Goal: Find specific page/section

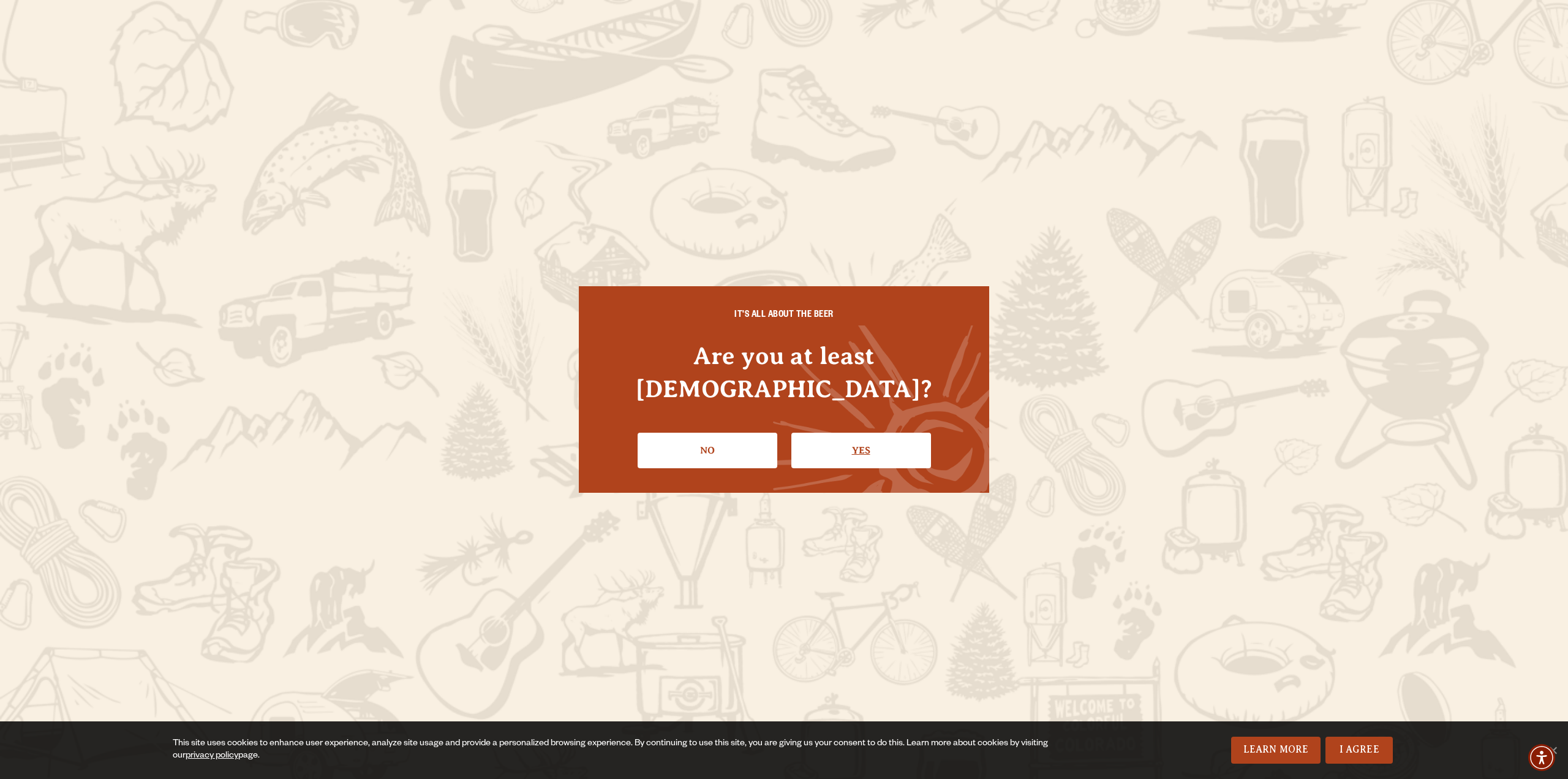
click at [885, 432] on link "Yes" at bounding box center [861, 450] width 139 height 36
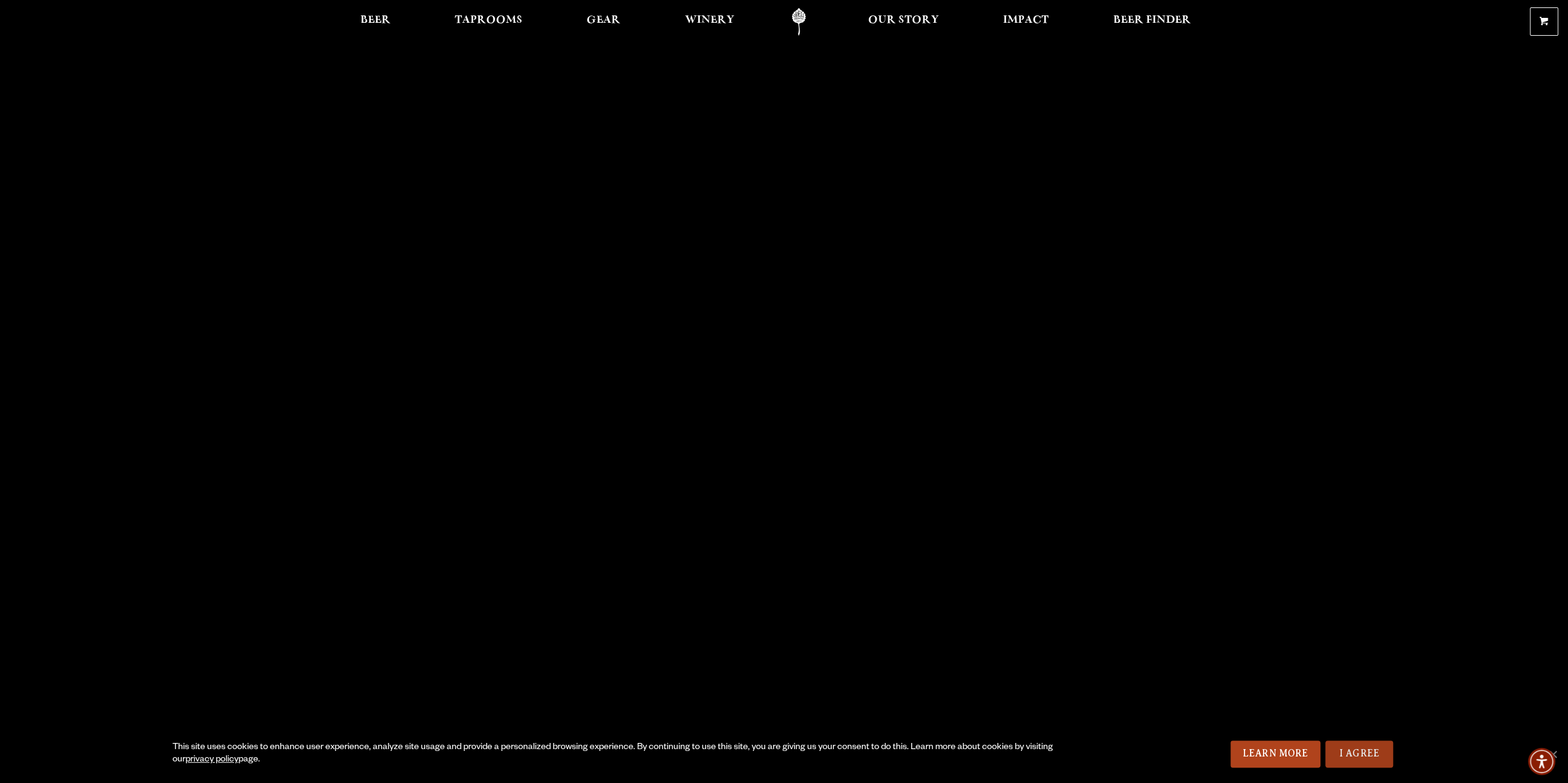
click at [1375, 751] on link "I Agree" at bounding box center [1359, 753] width 68 height 27
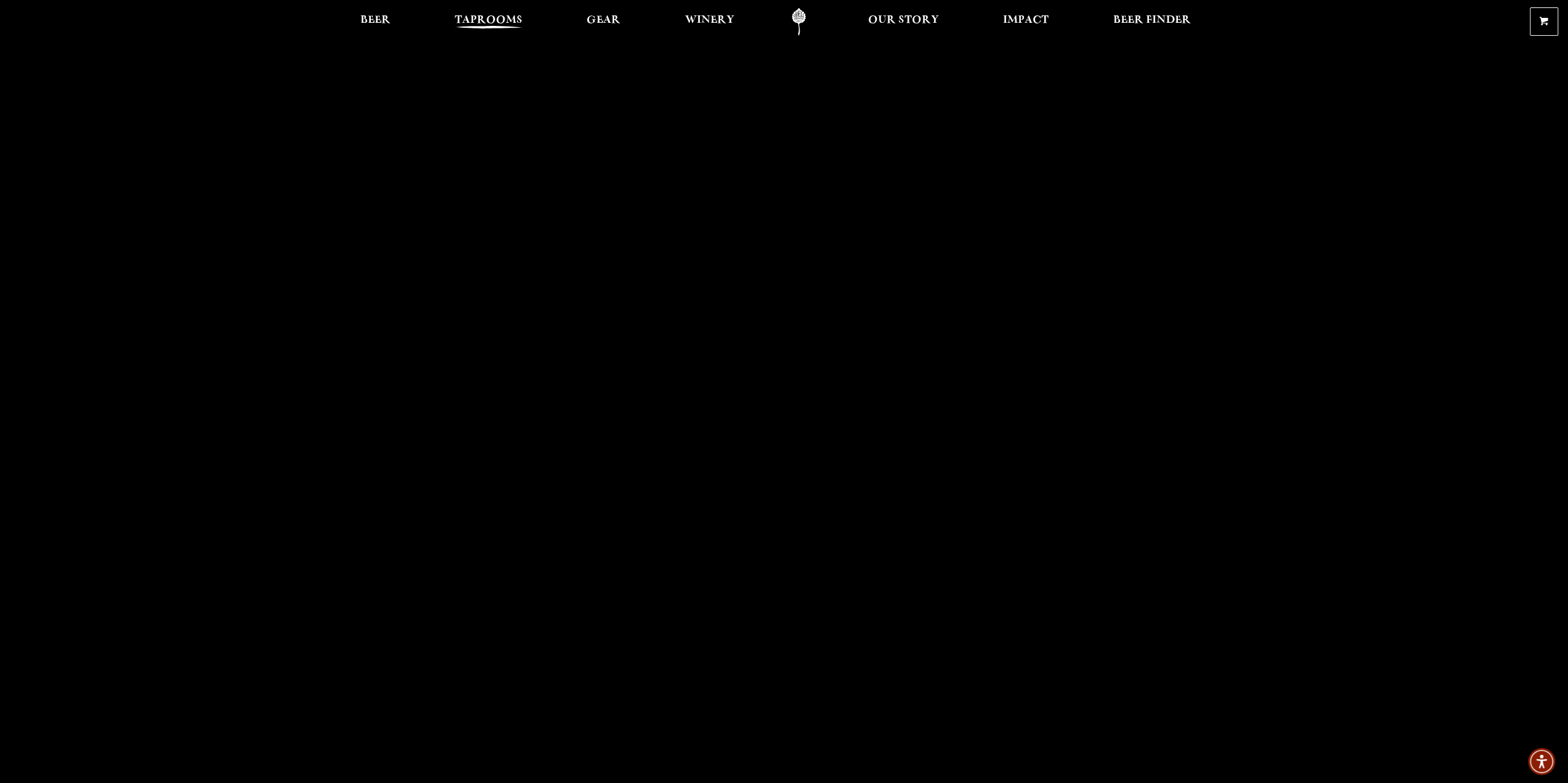
click at [499, 22] on span "Taprooms" at bounding box center [488, 20] width 68 height 10
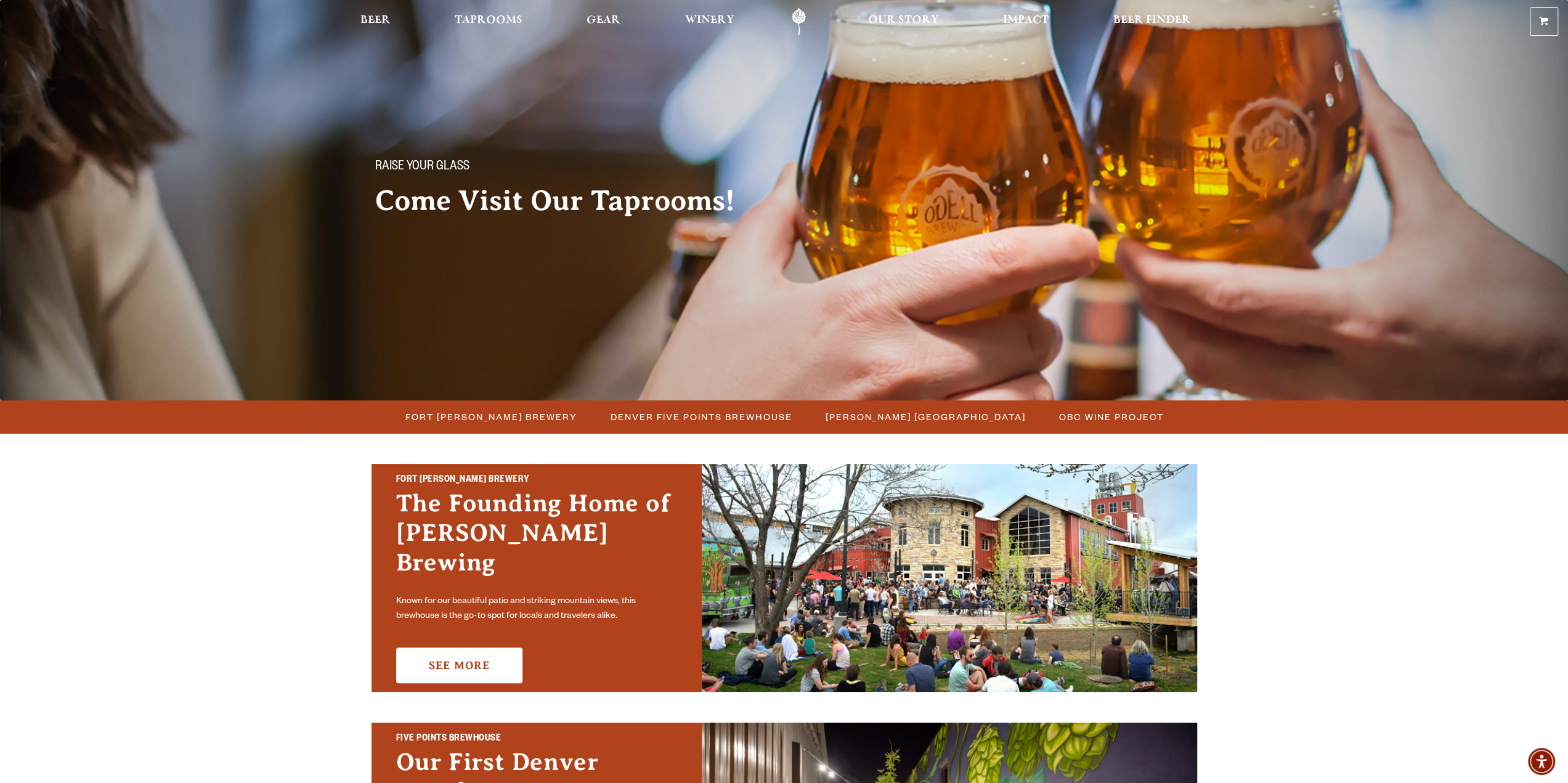
scroll to position [184, 0]
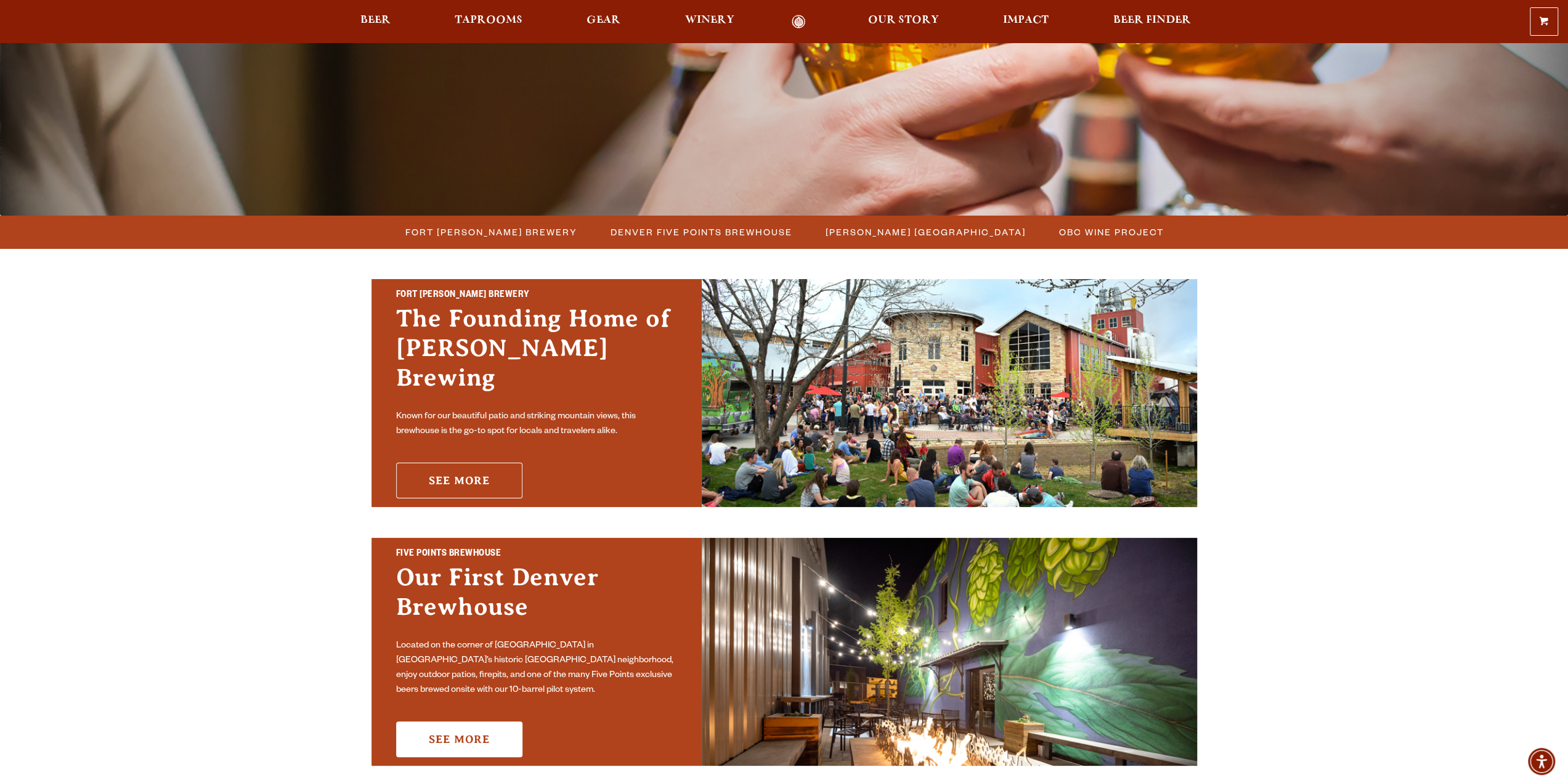
click at [460, 462] on link "See More" at bounding box center [459, 480] width 126 height 36
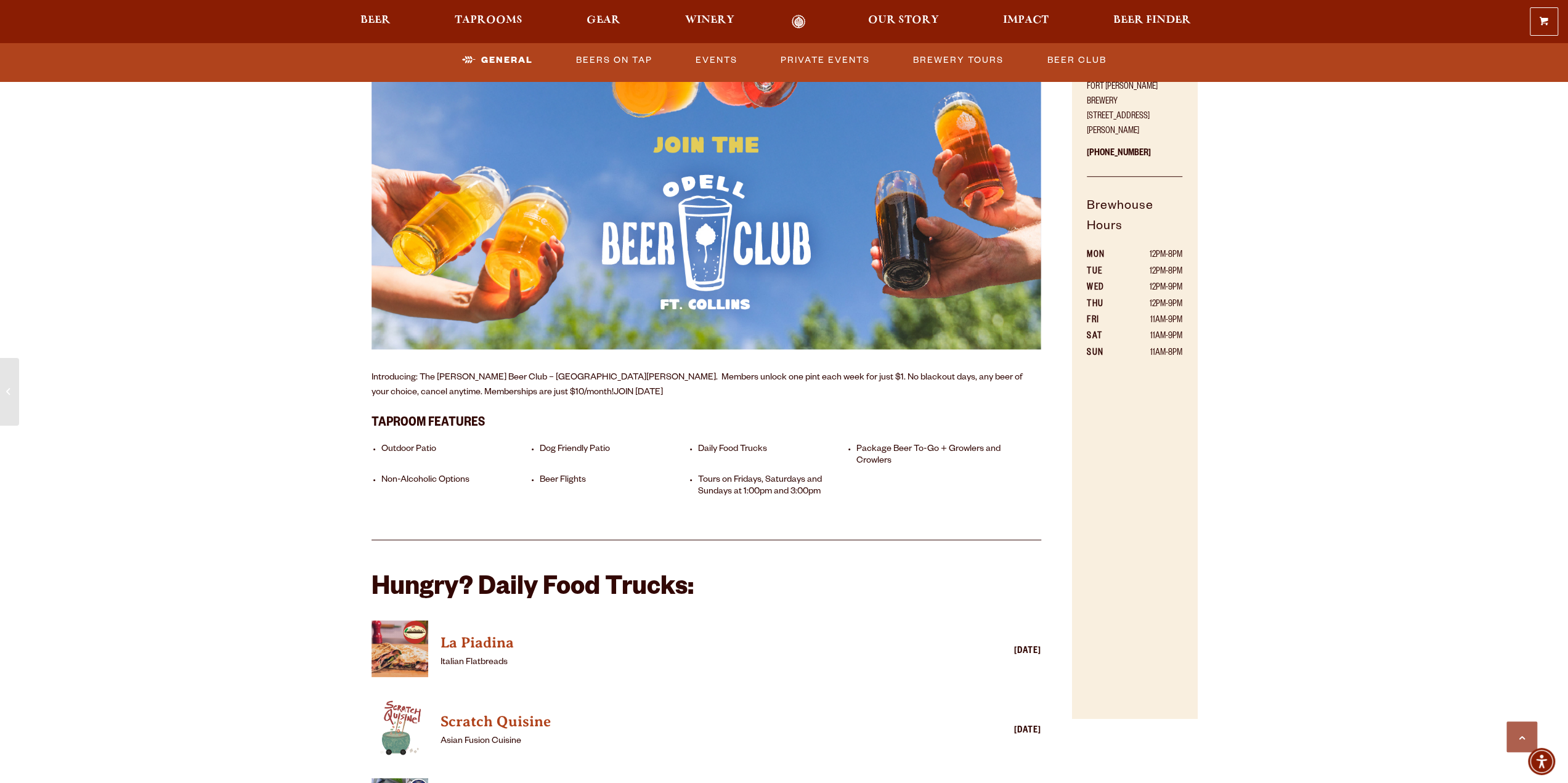
scroll to position [616, 0]
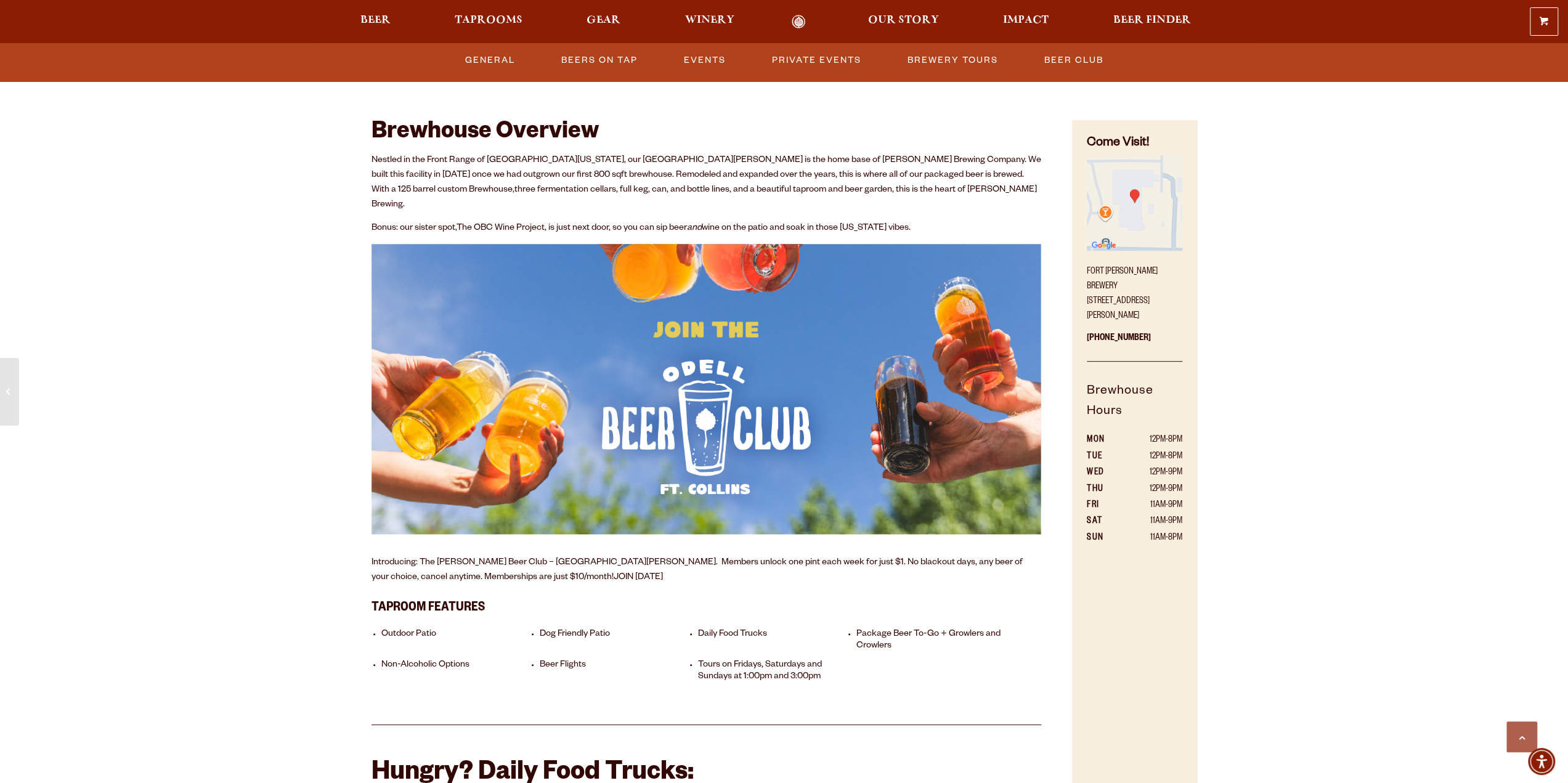
drag, startPoint x: 1087, startPoint y: 283, endPoint x: 1180, endPoint y: 306, distance: 95.8
click at [1180, 306] on p "Fort Collins Brewery 800 East Lincoln Avenue Fort Collins, CO 80524" at bounding box center [1134, 290] width 95 height 66
